Goal: Information Seeking & Learning: Learn about a topic

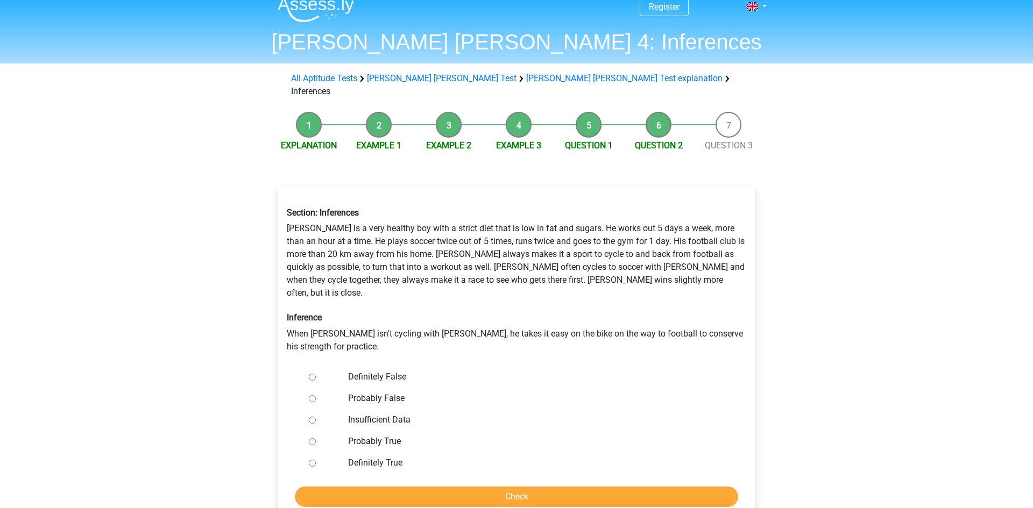
scroll to position [10, 0]
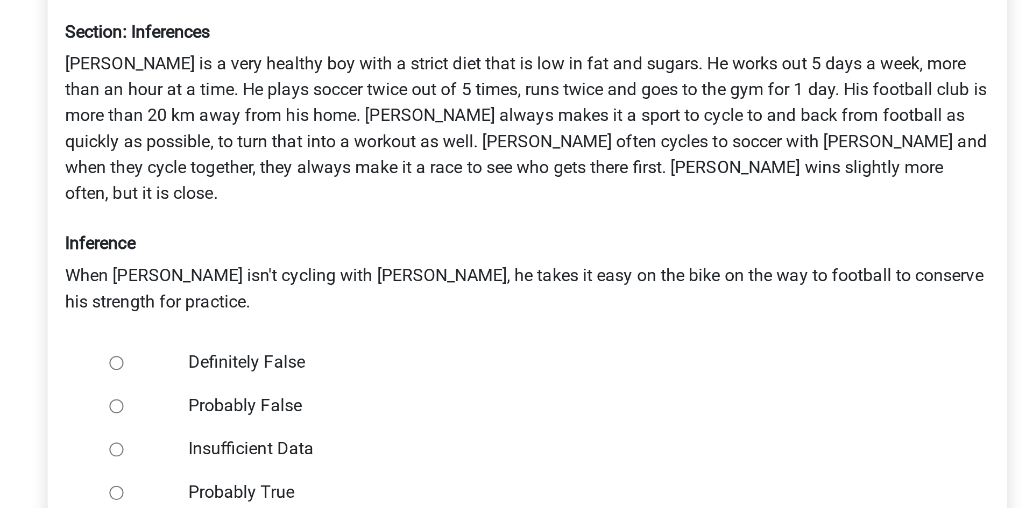
click at [381, 372] on label "Definitely False" at bounding box center [534, 378] width 372 height 13
click at [316, 375] on input "Definitely False" at bounding box center [312, 378] width 7 height 7
radio input "true"
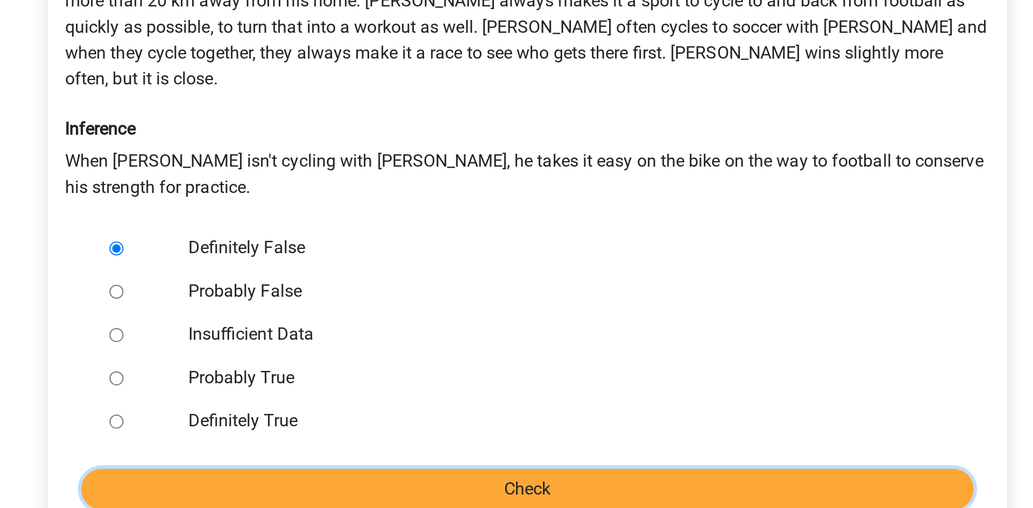
click at [509, 488] on input "Check" at bounding box center [516, 498] width 443 height 20
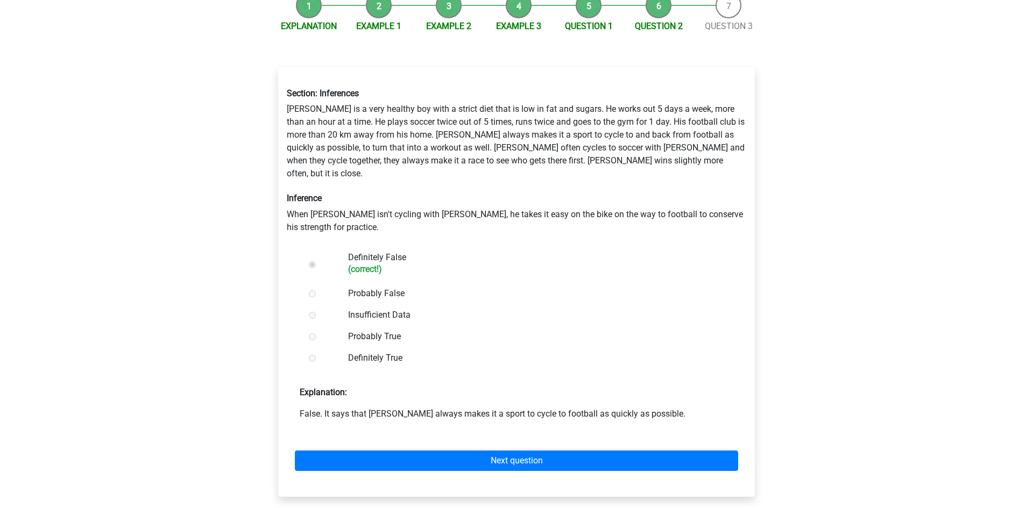
scroll to position [134, 0]
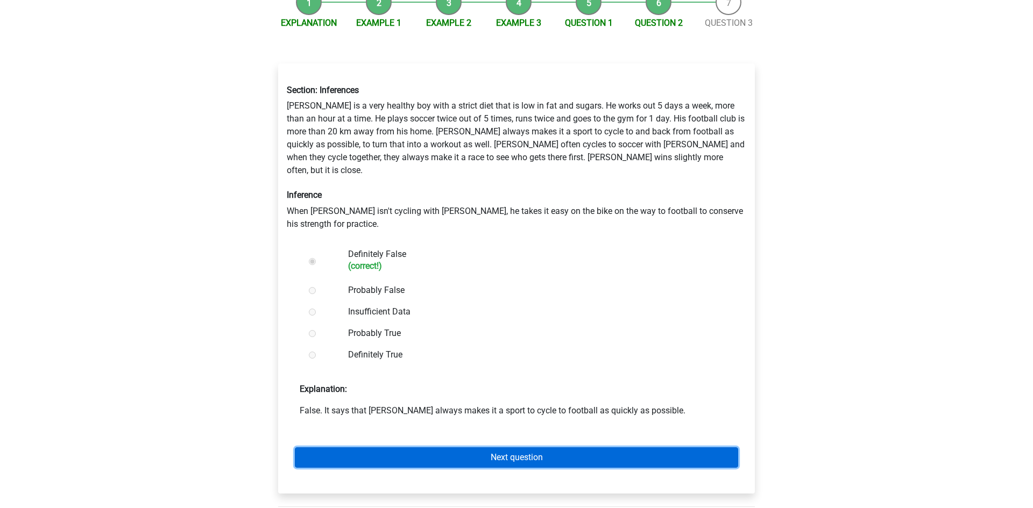
click at [495, 447] on link "Next question" at bounding box center [516, 457] width 443 height 20
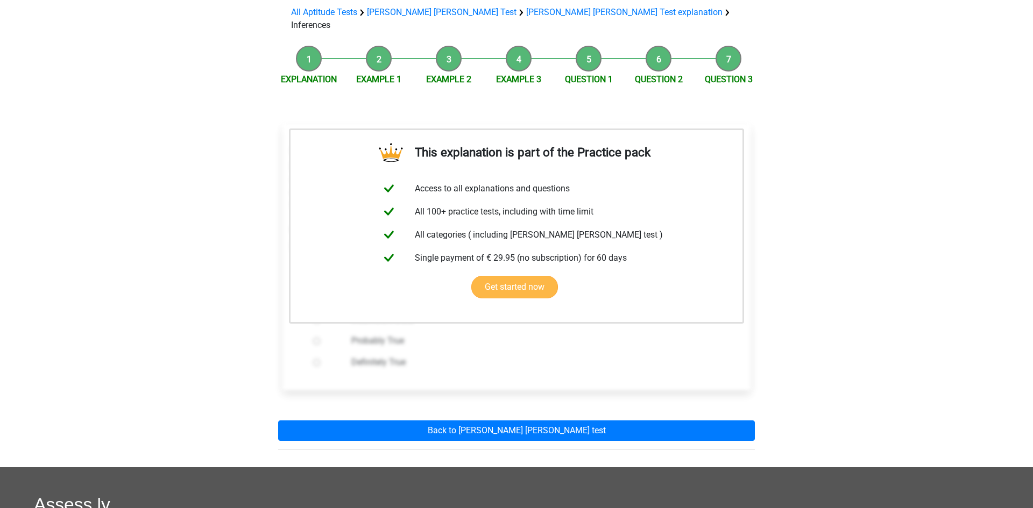
scroll to position [159, 0]
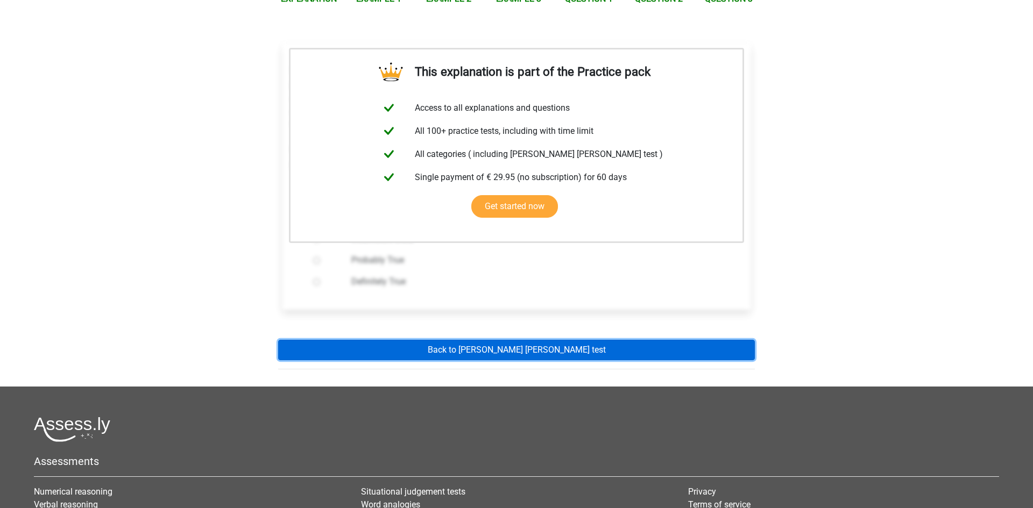
click at [520, 340] on link "Back to watson glaser test" at bounding box center [516, 350] width 477 height 20
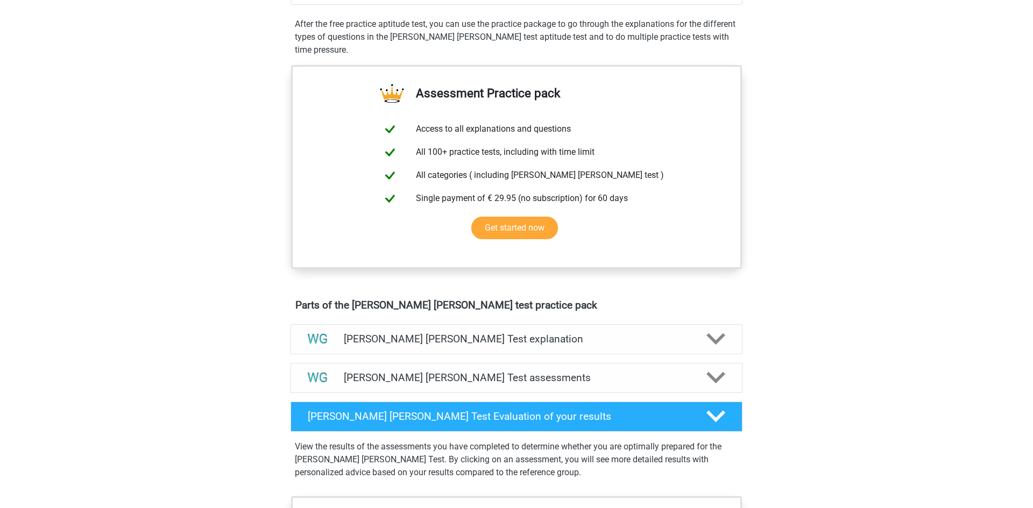
scroll to position [480, 0]
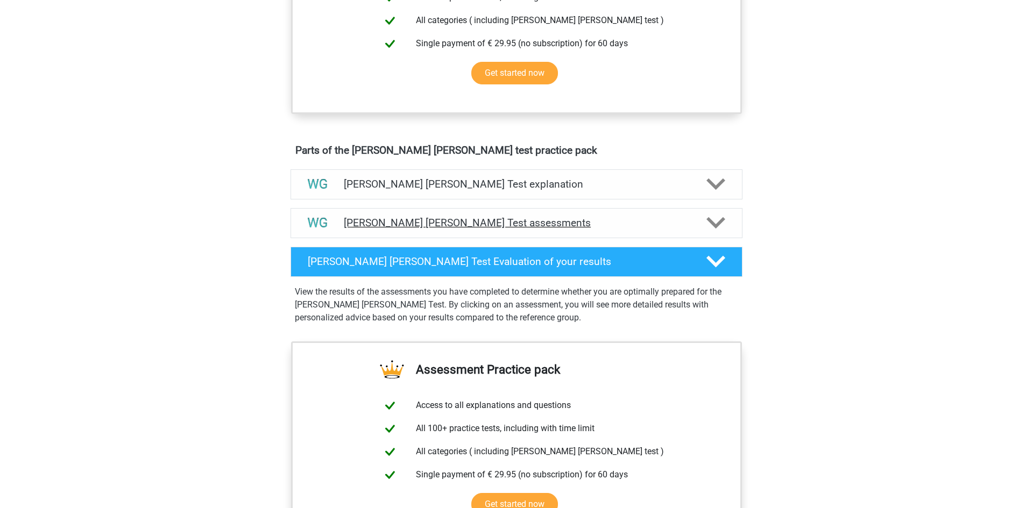
click at [550, 223] on h4 "Watson Glaser Test assessments" at bounding box center [516, 223] width 345 height 12
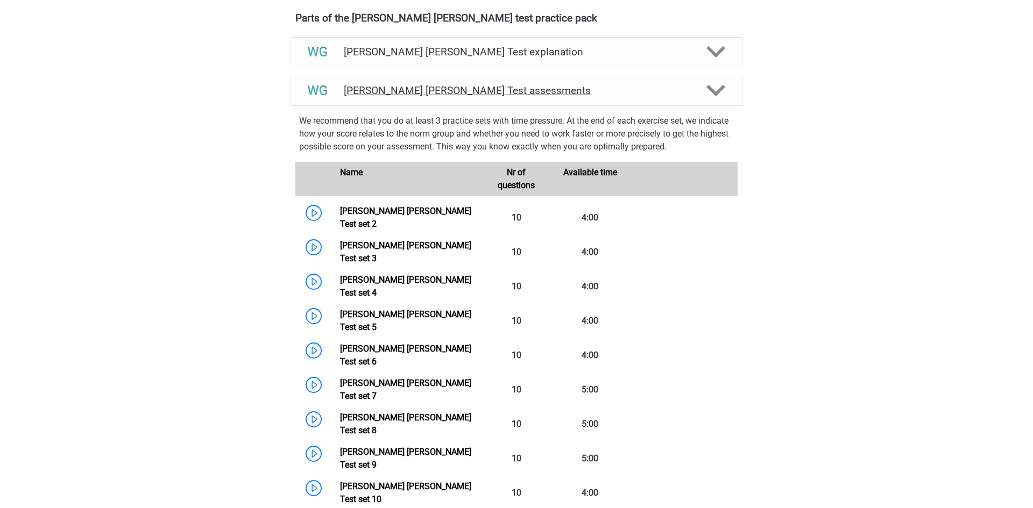
scroll to position [613, 0]
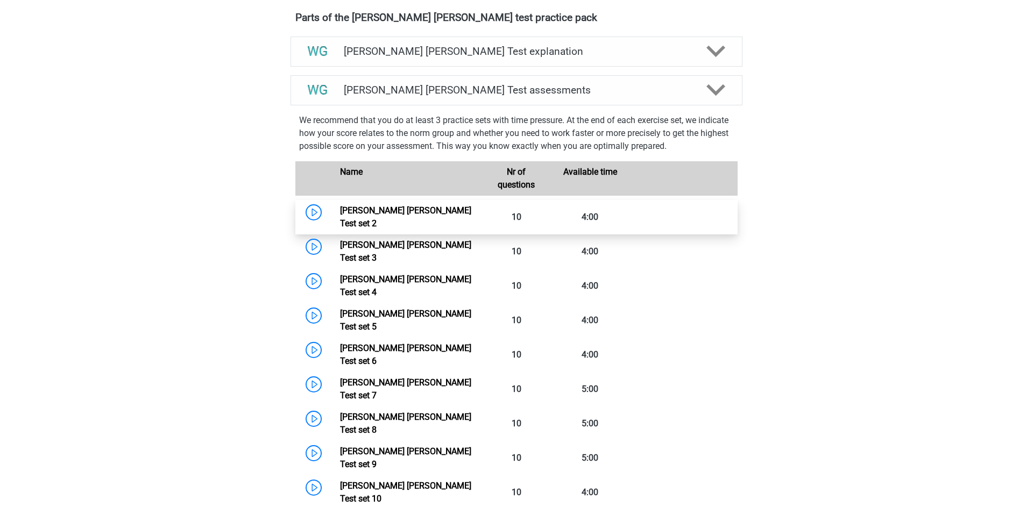
click at [410, 215] on link "Watson Glaser Test set 2" at bounding box center [405, 216] width 131 height 23
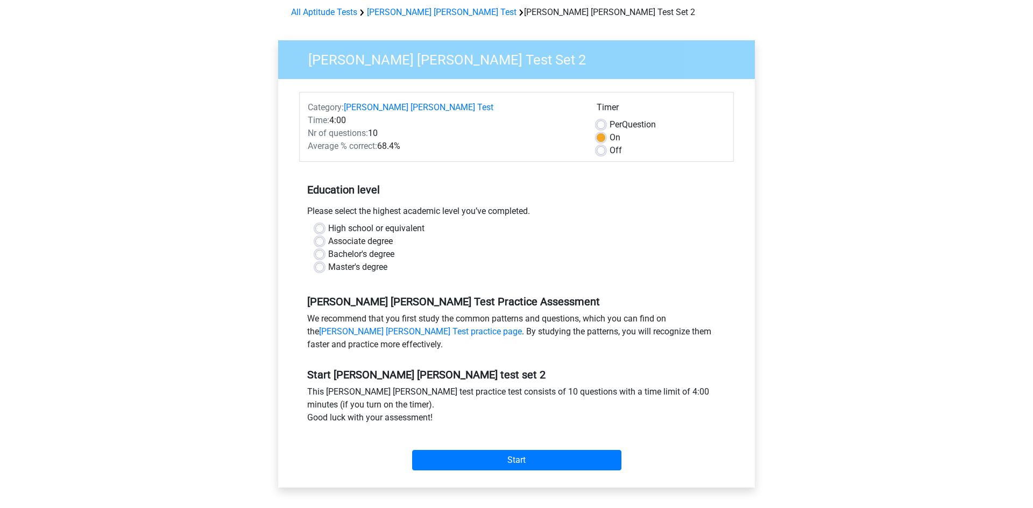
scroll to position [82, 0]
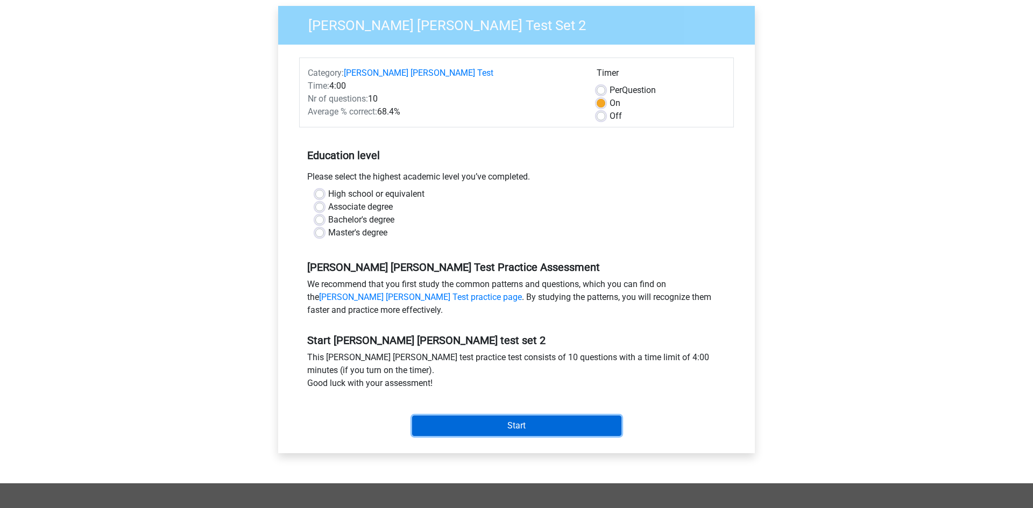
click at [491, 427] on input "Start" at bounding box center [516, 426] width 209 height 20
click at [328, 194] on label "High school or equivalent" at bounding box center [376, 194] width 96 height 13
click at [318, 194] on input "High school or equivalent" at bounding box center [319, 193] width 9 height 11
radio input "true"
click at [482, 421] on input "Start" at bounding box center [516, 426] width 209 height 20
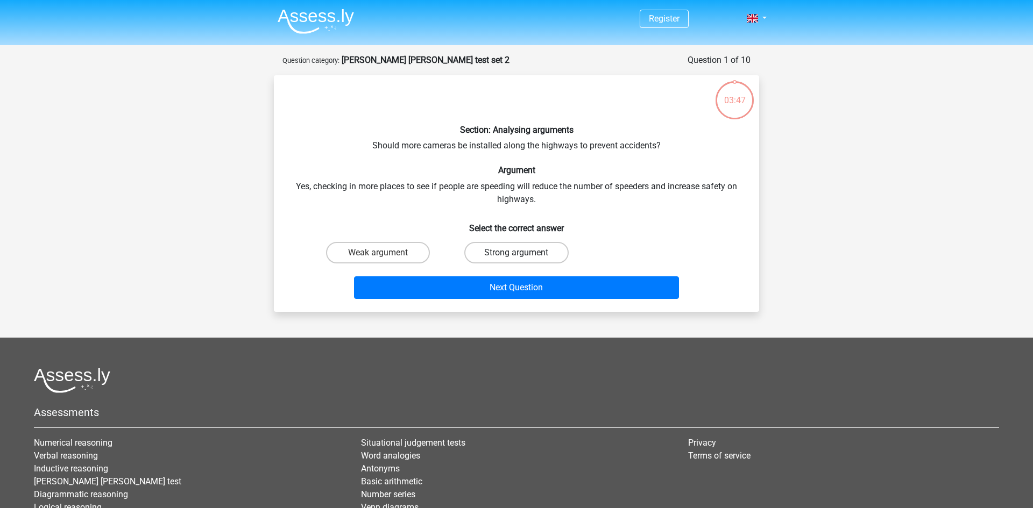
click at [504, 255] on label "Strong argument" at bounding box center [516, 253] width 104 height 22
click at [516, 255] on input "Strong argument" at bounding box center [519, 256] width 7 height 7
radio input "true"
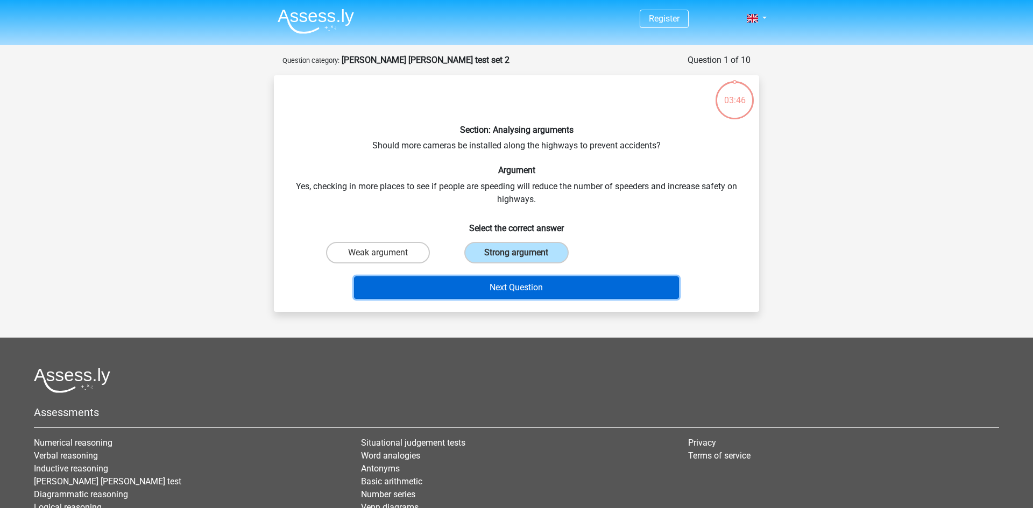
click at [499, 287] on button "Next Question" at bounding box center [516, 287] width 325 height 23
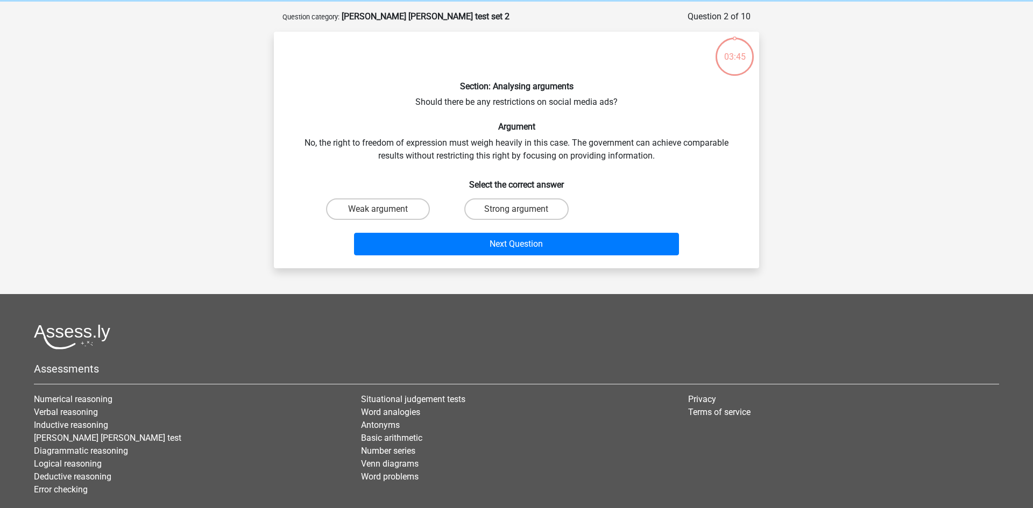
scroll to position [54, 0]
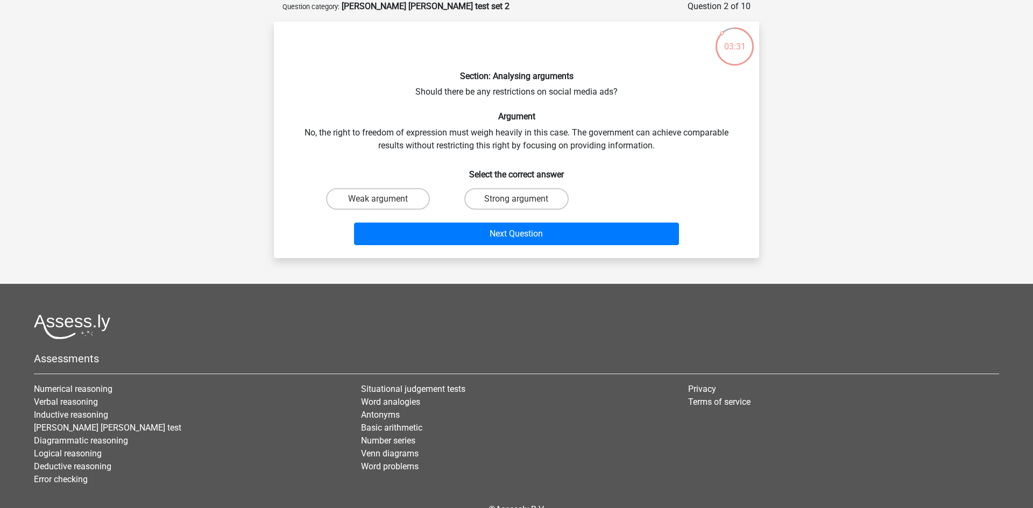
click at [518, 200] on input "Strong argument" at bounding box center [519, 202] width 7 height 7
radio input "true"
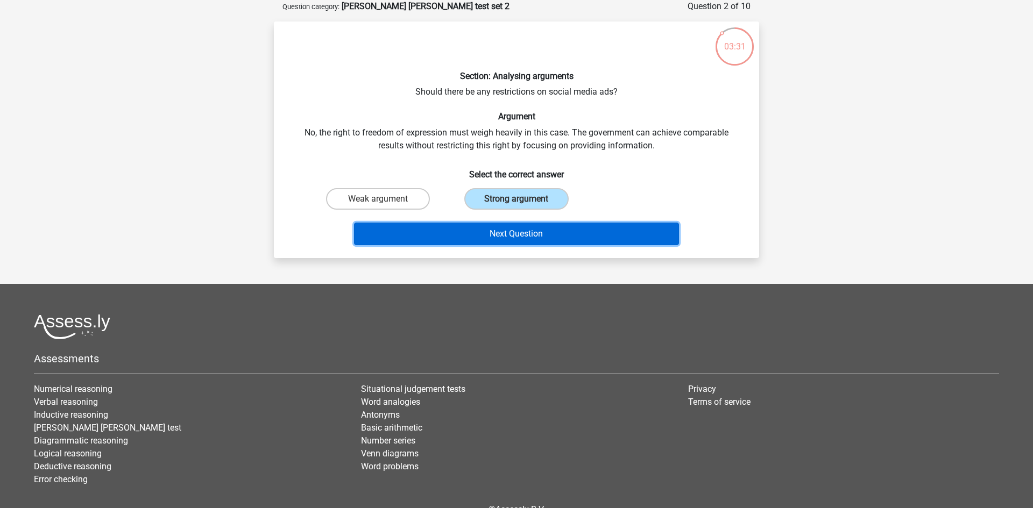
click at [512, 228] on button "Next Question" at bounding box center [516, 234] width 325 height 23
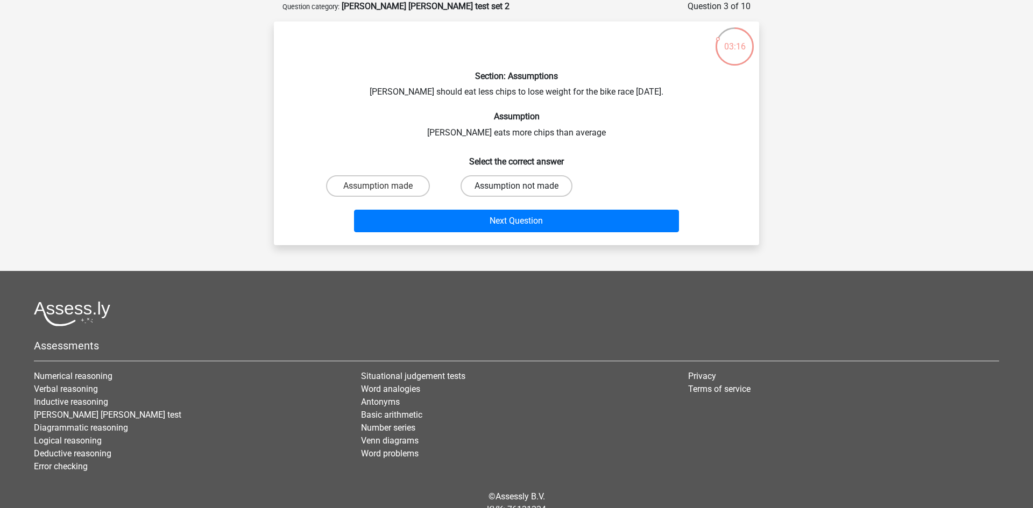
click at [501, 195] on label "Assumption not made" at bounding box center [516, 186] width 112 height 22
click at [516, 193] on input "Assumption not made" at bounding box center [519, 189] width 7 height 7
radio input "true"
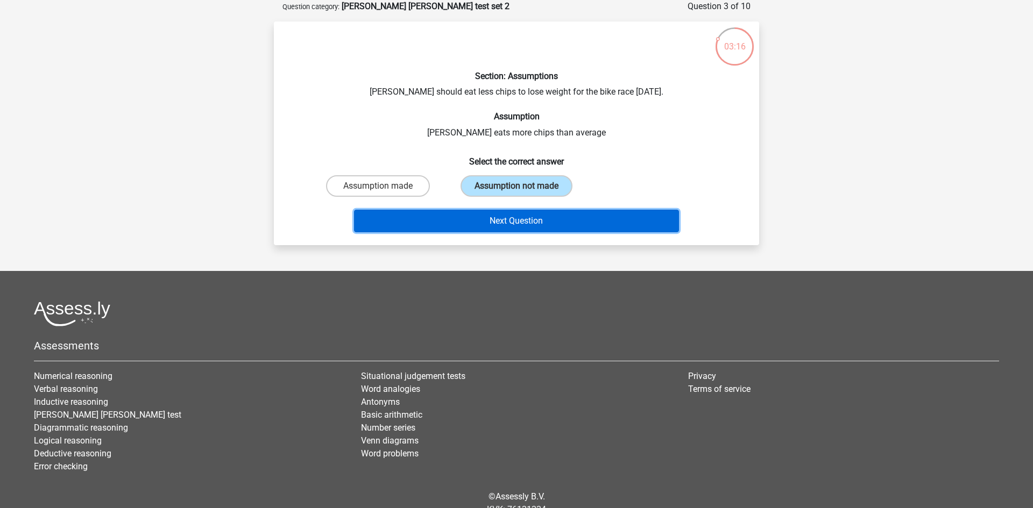
click at [508, 222] on button "Next Question" at bounding box center [516, 221] width 325 height 23
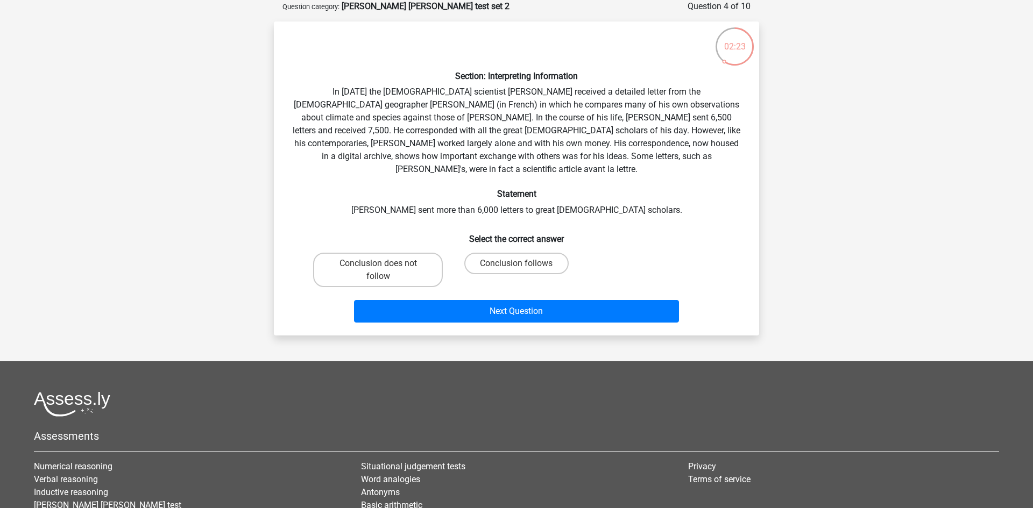
click at [520, 253] on label "Conclusion follows" at bounding box center [516, 264] width 104 height 22
click at [520, 264] on input "Conclusion follows" at bounding box center [519, 267] width 7 height 7
radio input "true"
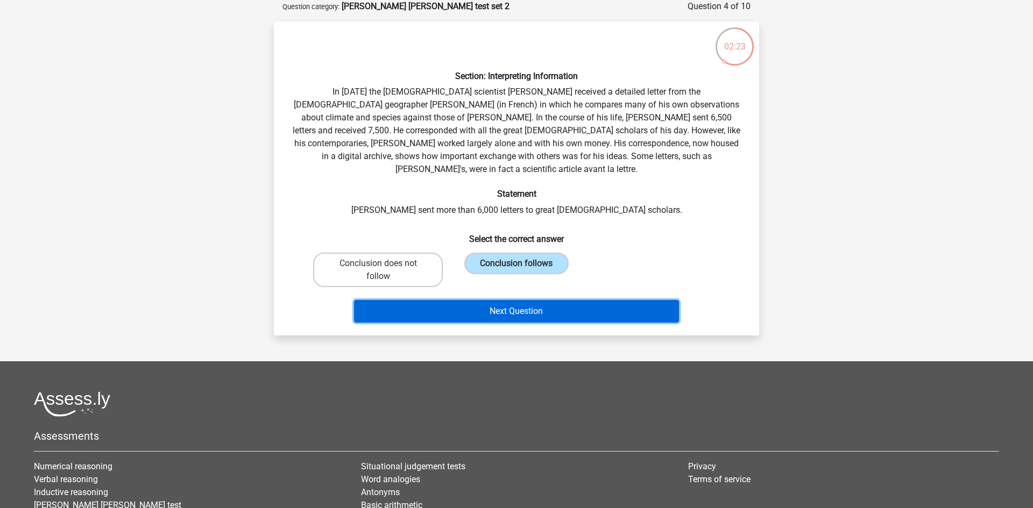
click at [521, 307] on button "Next Question" at bounding box center [516, 311] width 325 height 23
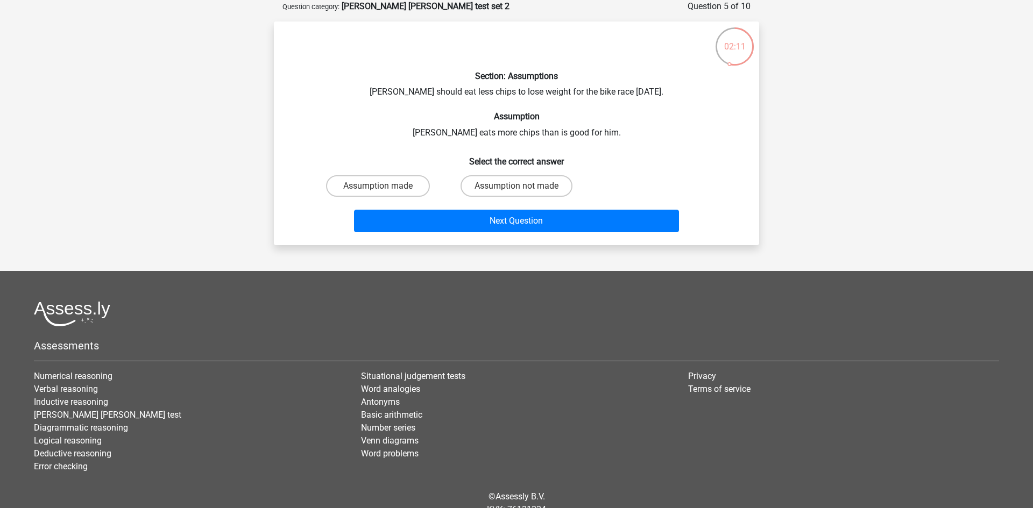
click at [520, 189] on input "Assumption not made" at bounding box center [519, 189] width 7 height 7
radio input "true"
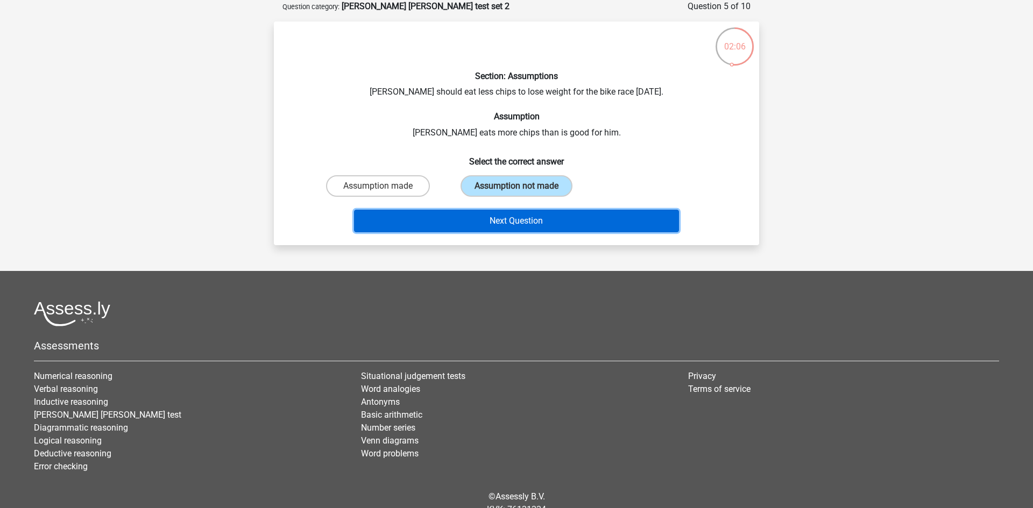
click at [543, 225] on button "Next Question" at bounding box center [516, 221] width 325 height 23
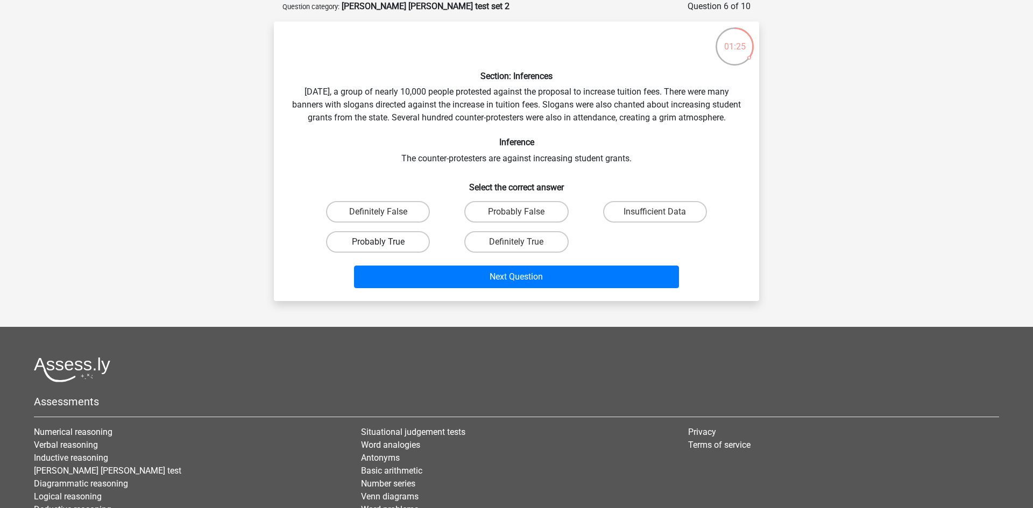
click at [376, 253] on label "Probably True" at bounding box center [378, 242] width 104 height 22
click at [378, 249] on input "Probably True" at bounding box center [381, 245] width 7 height 7
radio input "true"
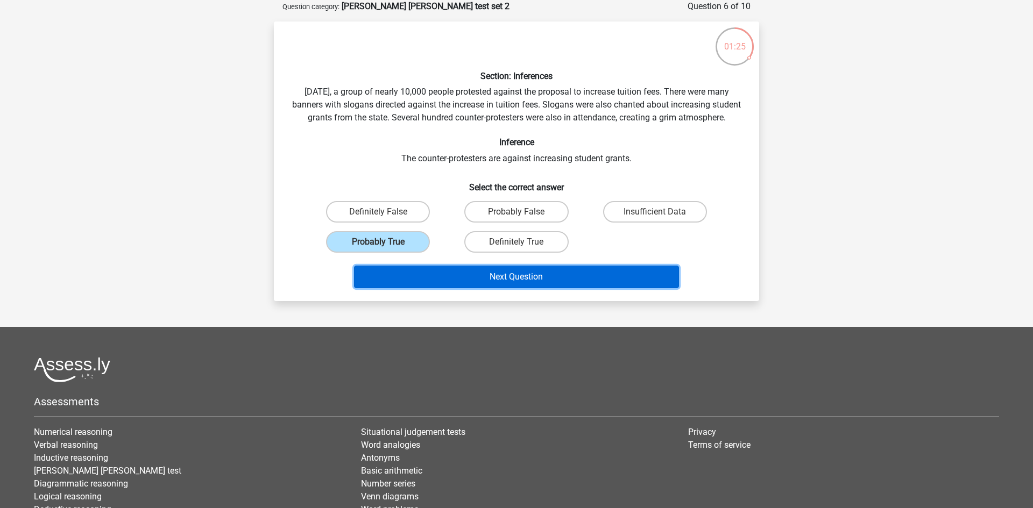
click at [459, 285] on button "Next Question" at bounding box center [516, 277] width 325 height 23
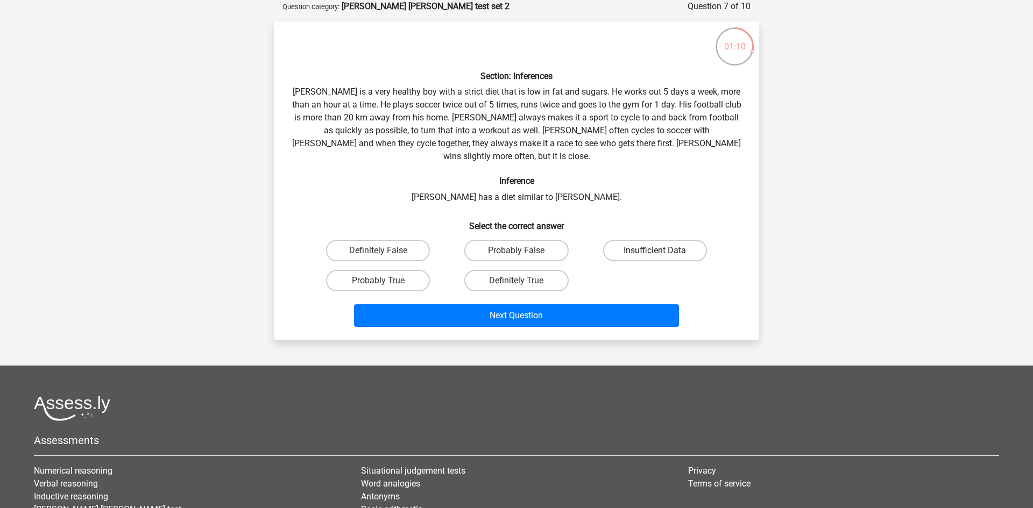
click at [654, 240] on label "Insufficient Data" at bounding box center [655, 251] width 104 height 22
click at [655, 251] on input "Insufficient Data" at bounding box center [658, 254] width 7 height 7
radio input "true"
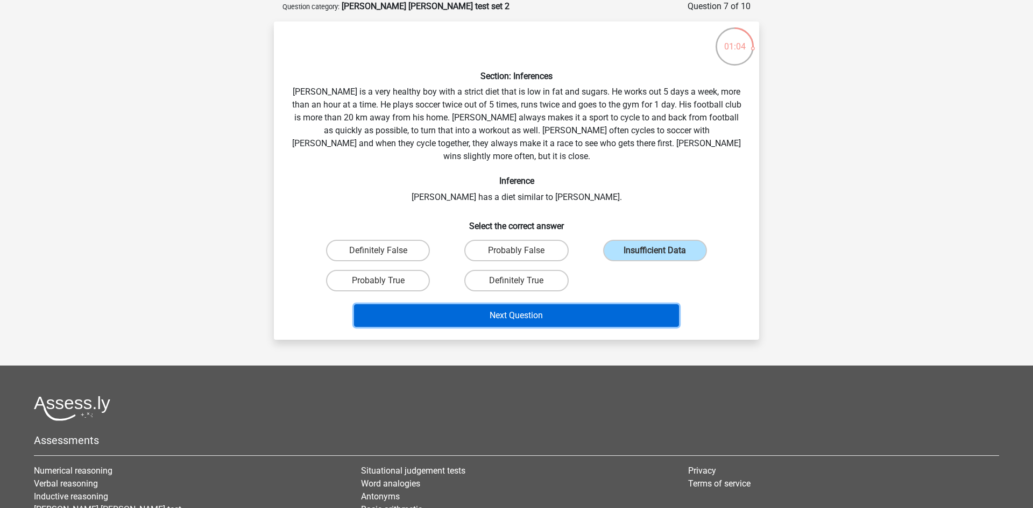
click at [565, 306] on button "Next Question" at bounding box center [516, 315] width 325 height 23
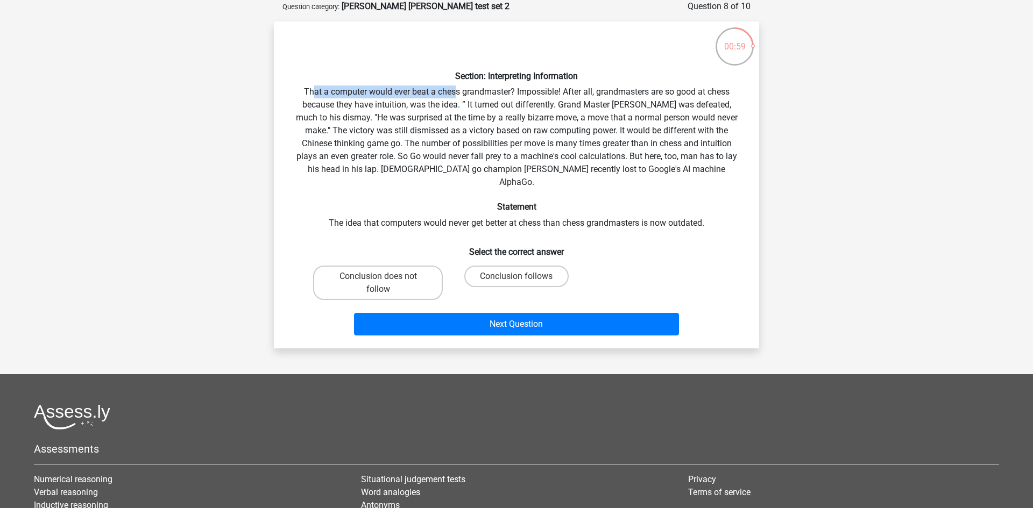
drag, startPoint x: 313, startPoint y: 94, endPoint x: 463, endPoint y: 93, distance: 149.5
click at [460, 93] on div "Section: Interpreting Information That a computer would ever beat a chess grand…" at bounding box center [516, 185] width 477 height 310
click at [463, 93] on div "Section: Interpreting Information That a computer would ever beat a chess grand…" at bounding box center [516, 185] width 477 height 310
drag, startPoint x: 395, startPoint y: 95, endPoint x: 512, endPoint y: 98, distance: 116.2
click at [512, 98] on div "Section: Interpreting Information That a computer would ever beat a chess grand…" at bounding box center [516, 185] width 477 height 310
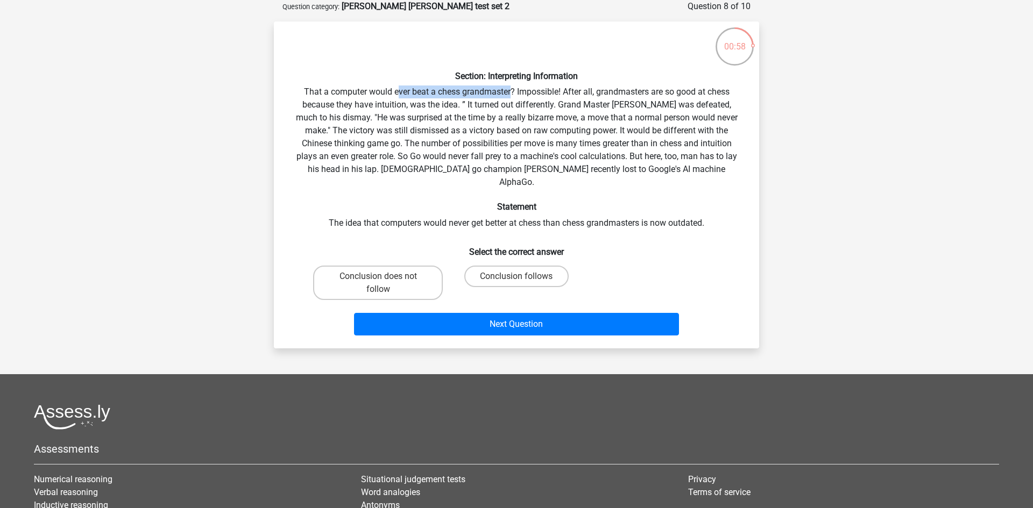
click at [512, 98] on div "Section: Interpreting Information That a computer would ever beat a chess grand…" at bounding box center [516, 185] width 477 height 310
click at [513, 269] on label "Conclusion follows" at bounding box center [516, 277] width 104 height 22
click at [516, 276] on input "Conclusion follows" at bounding box center [519, 279] width 7 height 7
radio input "true"
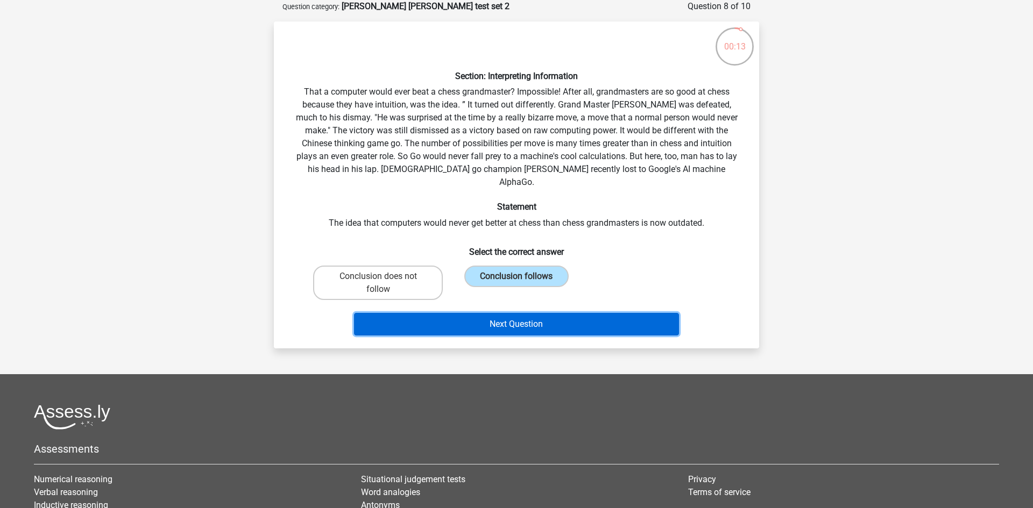
click at [501, 313] on button "Next Question" at bounding box center [516, 324] width 325 height 23
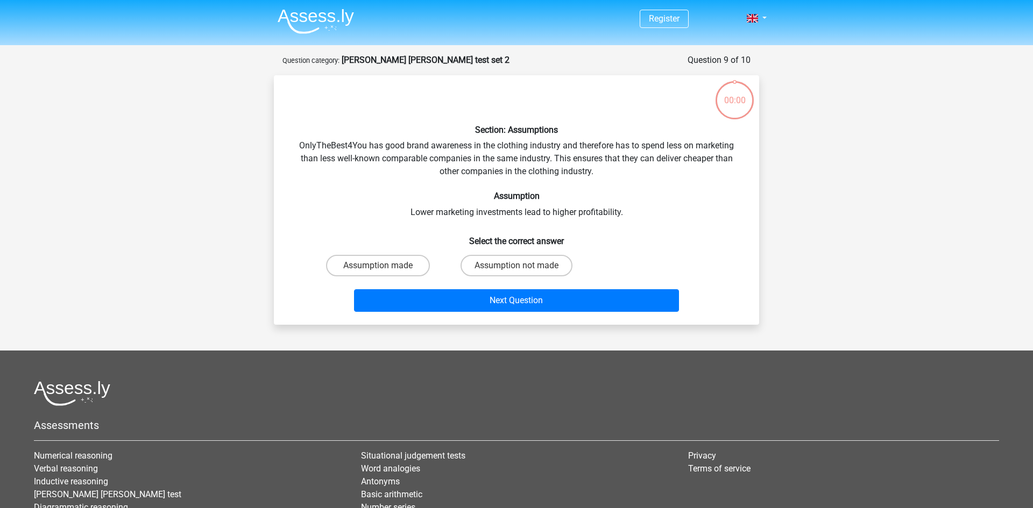
scroll to position [54, 0]
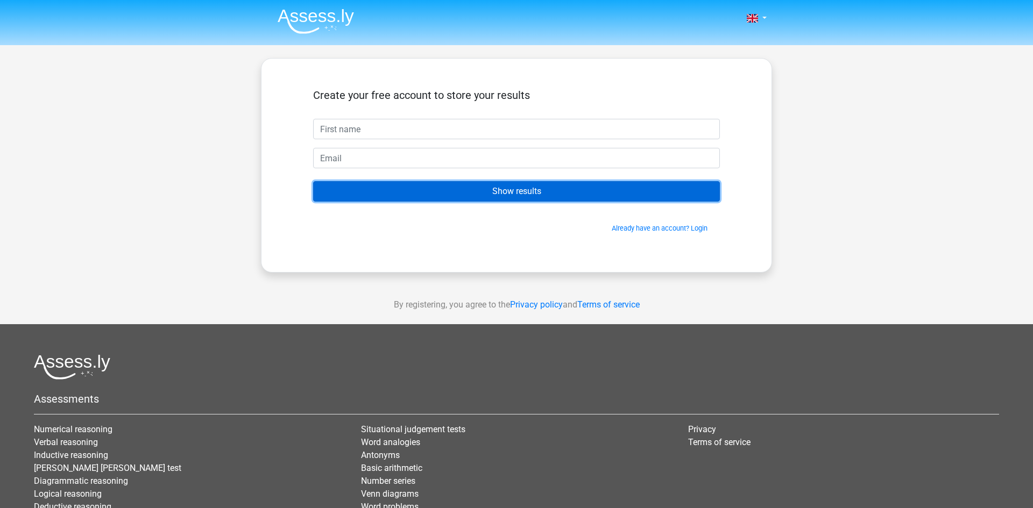
click at [550, 190] on input "Show results" at bounding box center [516, 191] width 407 height 20
